Goal: Task Accomplishment & Management: Use online tool/utility

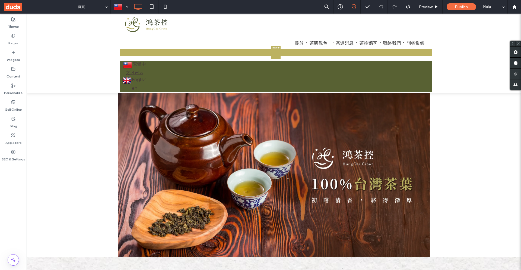
click at [265, 67] on div at bounding box center [260, 135] width 521 height 270
click at [233, 86] on div at bounding box center [260, 135] width 521 height 270
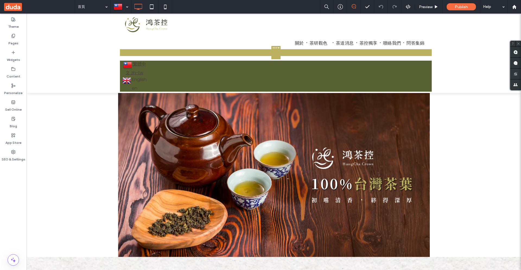
click at [233, 86] on div at bounding box center [260, 135] width 521 height 270
click at [290, 111] on div at bounding box center [260, 135] width 521 height 270
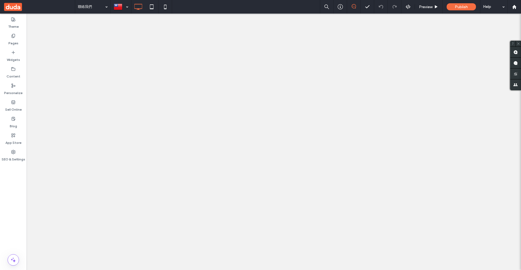
click at [15, 155] on div at bounding box center [260, 135] width 521 height 270
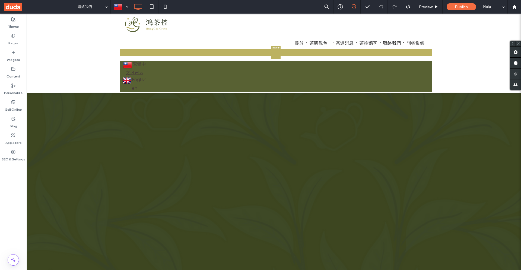
click at [288, 125] on div at bounding box center [260, 135] width 521 height 270
click at [408, 8] on div at bounding box center [260, 135] width 521 height 270
